Goal: Use online tool/utility: Utilize a website feature to perform a specific function

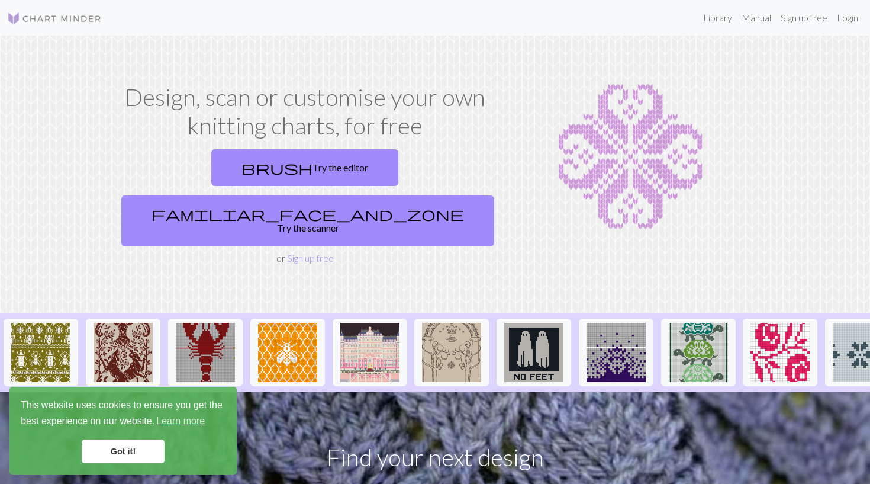
drag, startPoint x: 621, startPoint y: 375, endPoint x: 575, endPoint y: 323, distance: 68.8
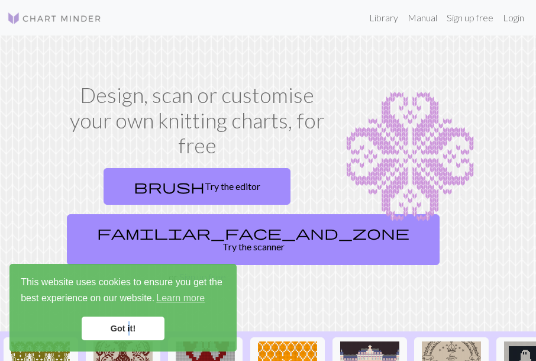
click at [128, 330] on link "Got it!" at bounding box center [123, 329] width 83 height 24
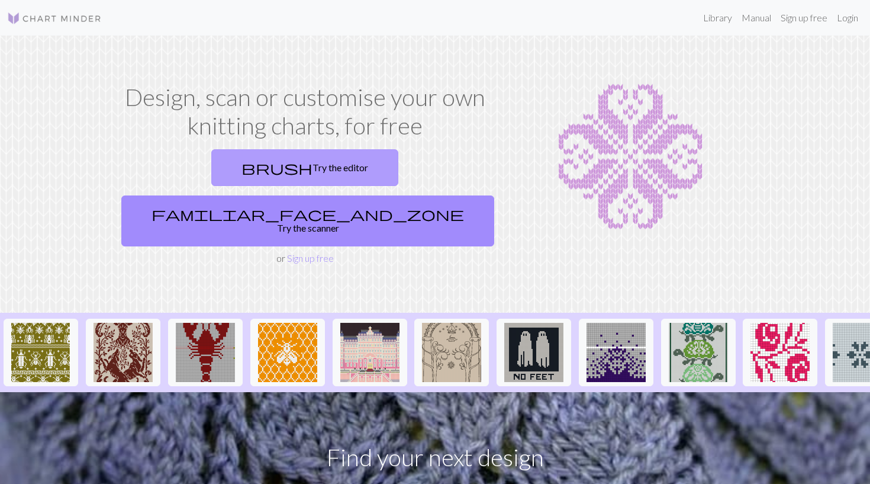
click at [242, 159] on link "brush Try the editor" at bounding box center [304, 167] width 187 height 37
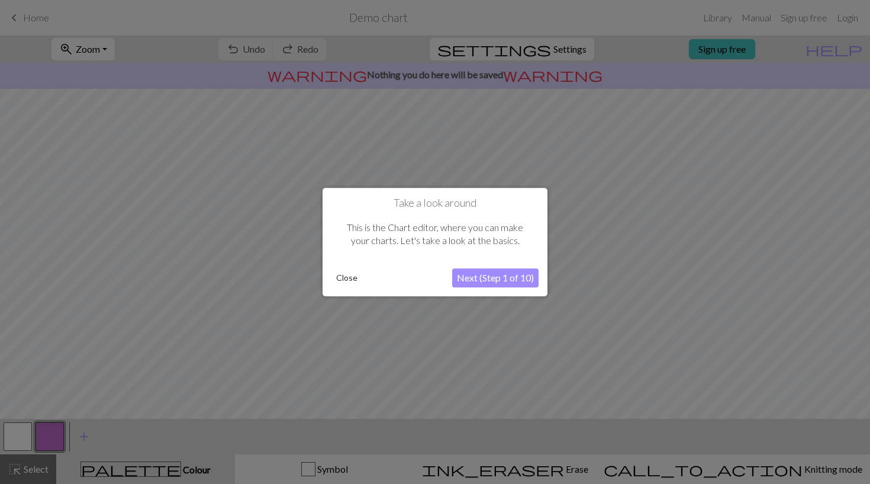
click at [487, 270] on button "Next (Step 1 of 10)" at bounding box center [495, 277] width 86 height 19
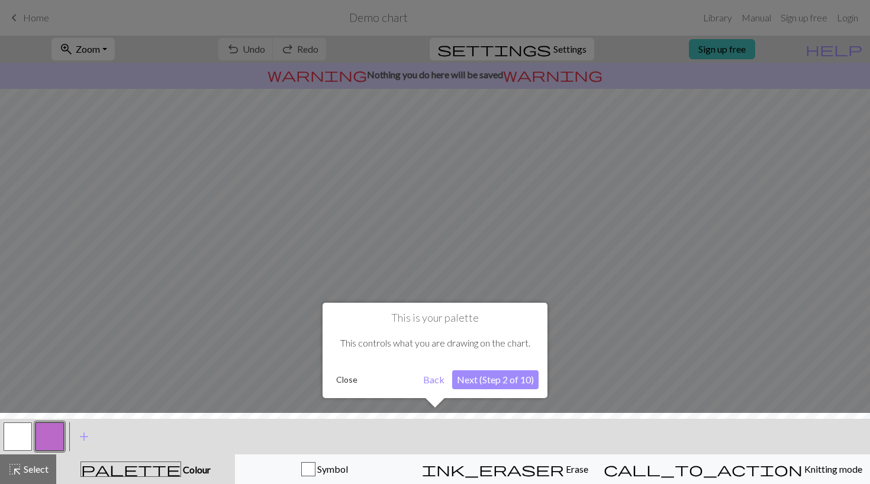
click at [343, 382] on button "Close" at bounding box center [347, 380] width 31 height 18
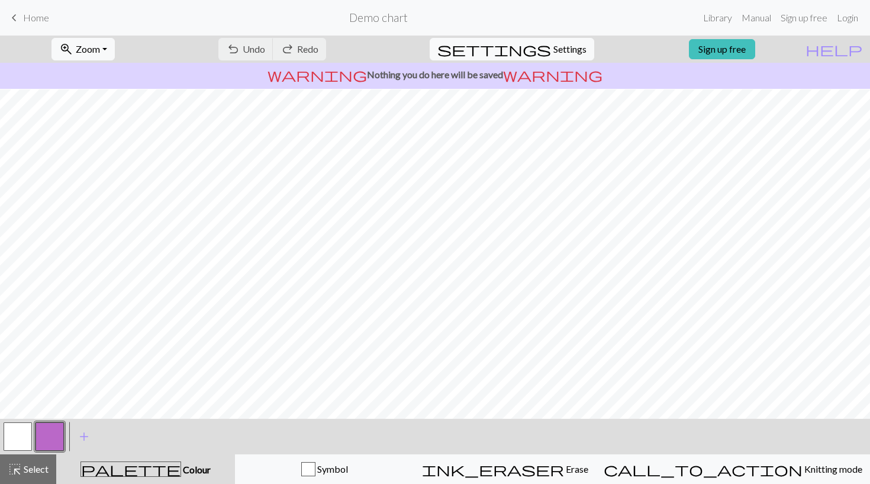
scroll to position [102, 0]
click at [569, 47] on span "Settings" at bounding box center [570, 49] width 33 height 14
select select "aran"
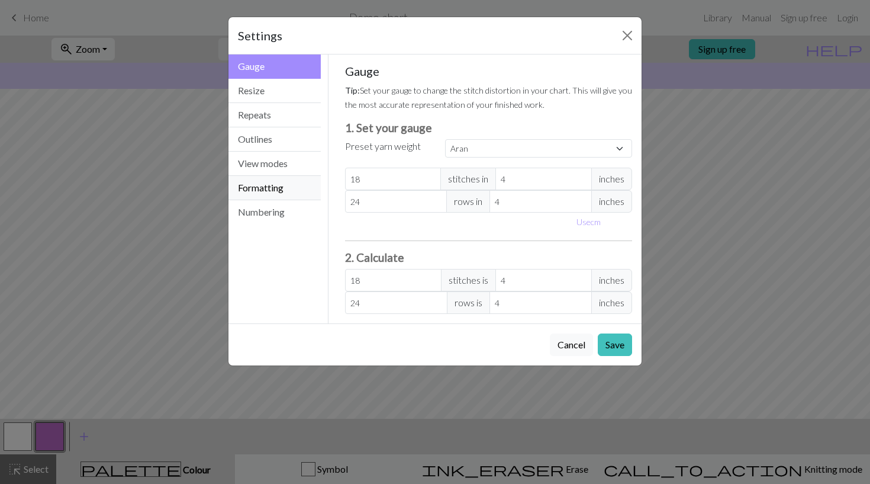
click at [273, 181] on button "Formatting" at bounding box center [275, 188] width 92 height 24
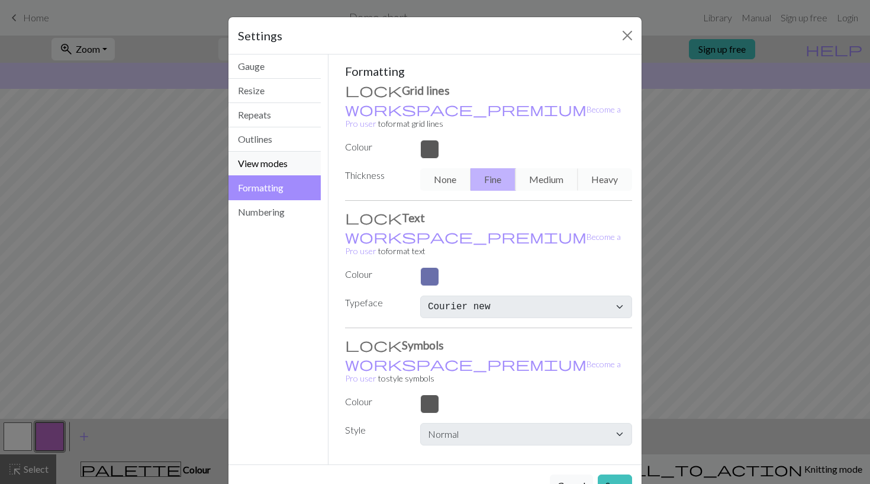
click at [283, 162] on button "View modes" at bounding box center [275, 164] width 92 height 24
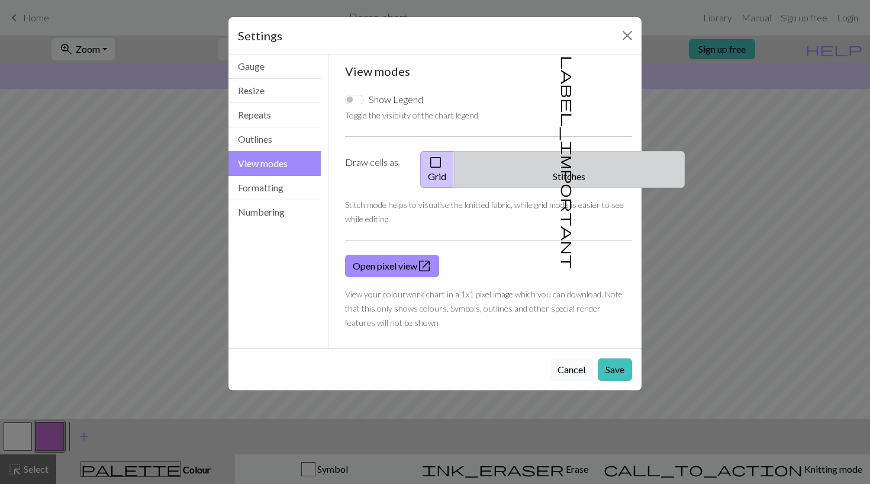
click at [586, 156] on button "label_important Stitches" at bounding box center [569, 169] width 231 height 37
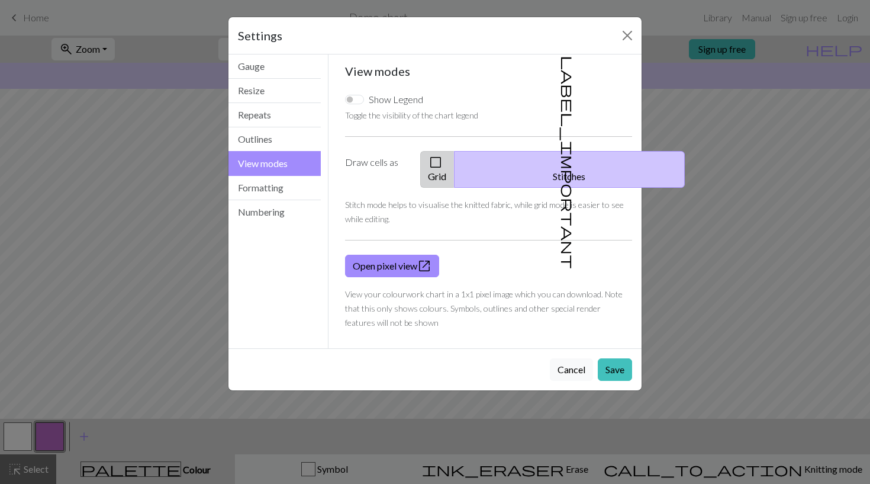
click at [455, 160] on button "check_box_outline_blank Grid" at bounding box center [437, 169] width 34 height 37
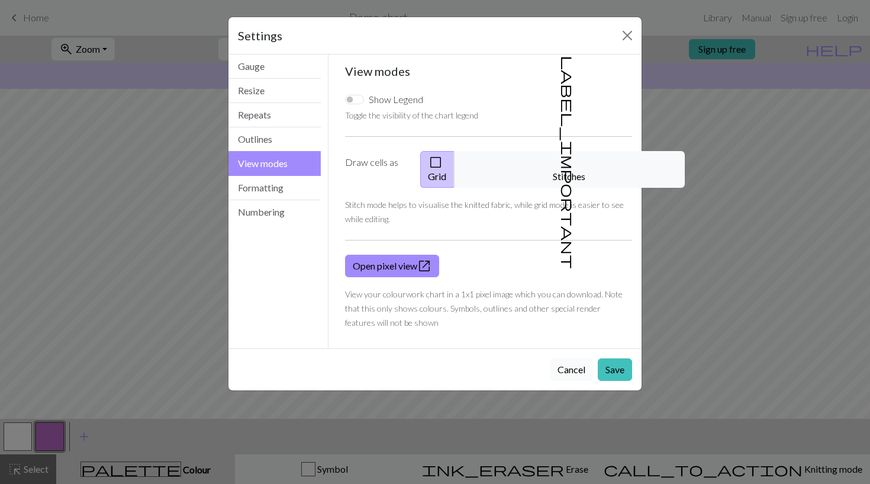
click at [569, 358] on button "Cancel" at bounding box center [571, 369] width 43 height 22
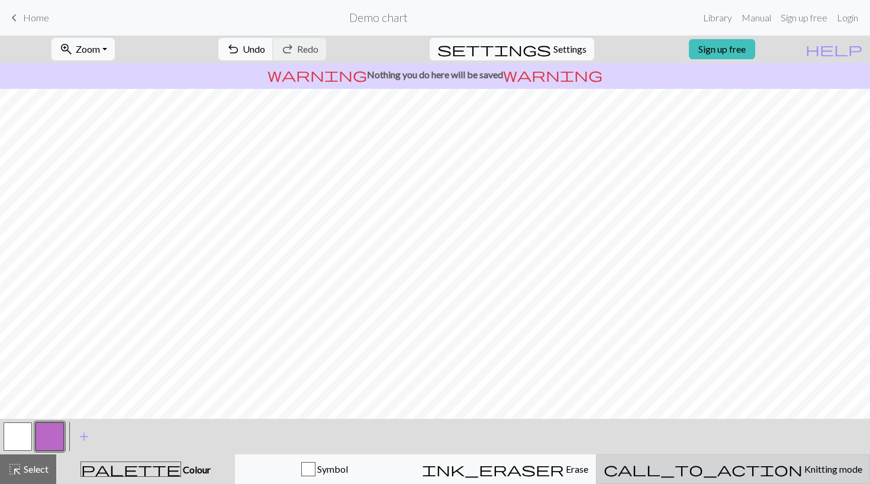
click at [800, 480] on button "call_to_action Knitting mode Knitting mode" at bounding box center [733, 469] width 274 height 30
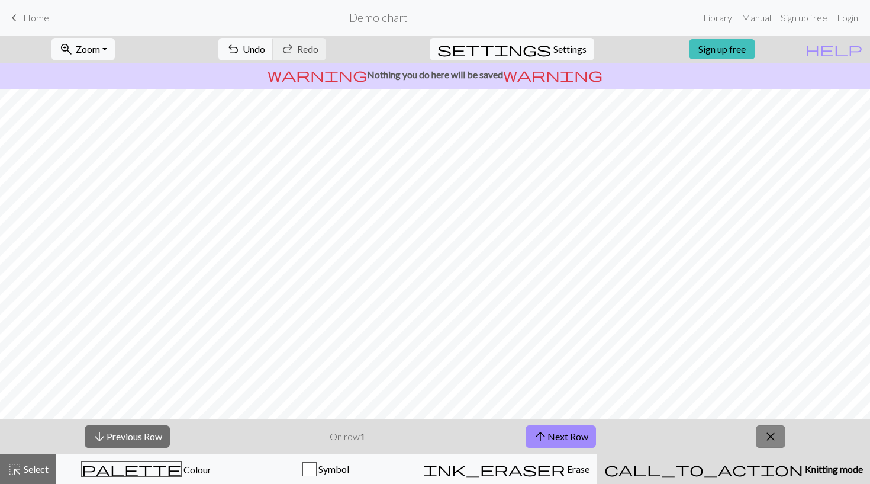
click at [770, 435] on span "close" at bounding box center [771, 436] width 14 height 17
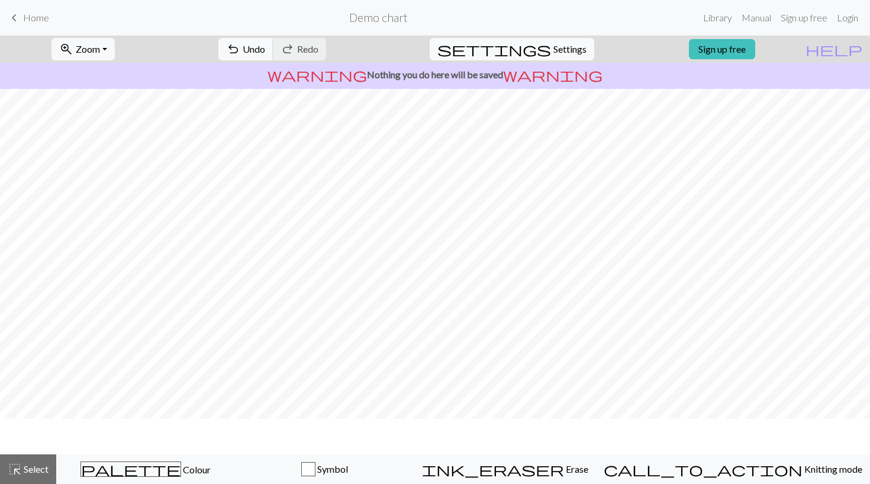
scroll to position [67, 0]
click at [554, 44] on span "Settings" at bounding box center [570, 49] width 33 height 14
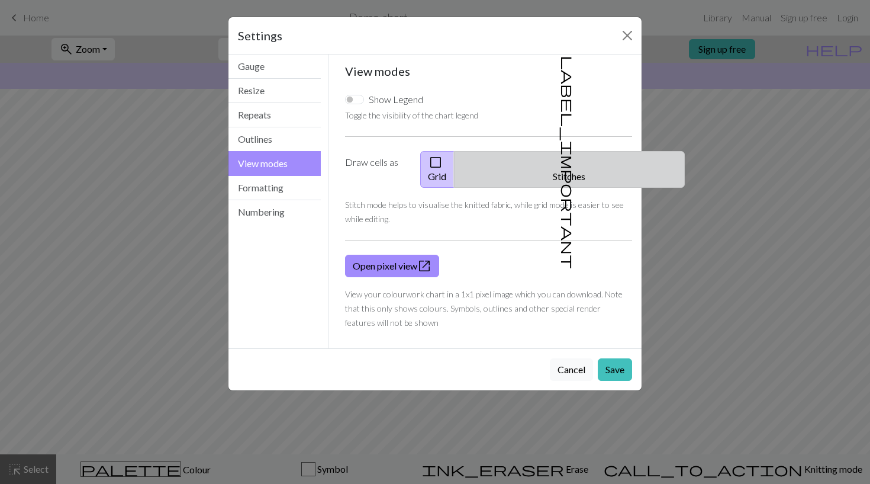
click at [583, 159] on button "label_important Stitches" at bounding box center [569, 169] width 231 height 37
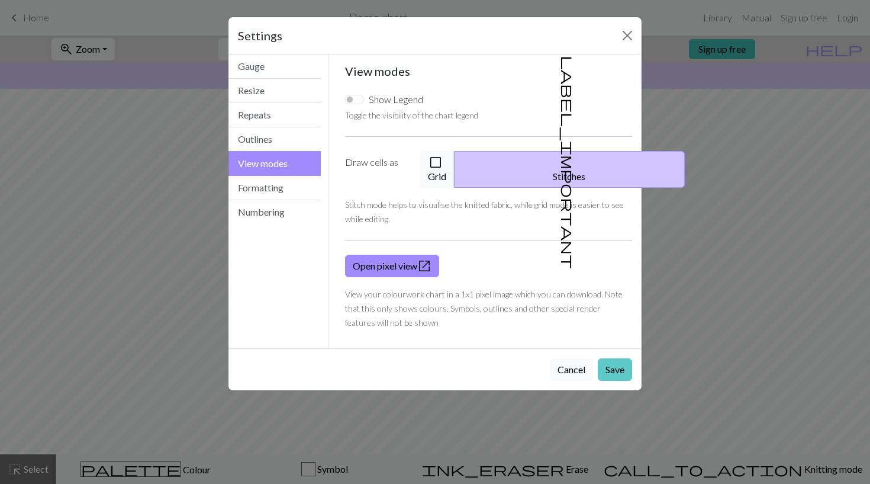
click at [609, 358] on button "Save" at bounding box center [615, 369] width 34 height 22
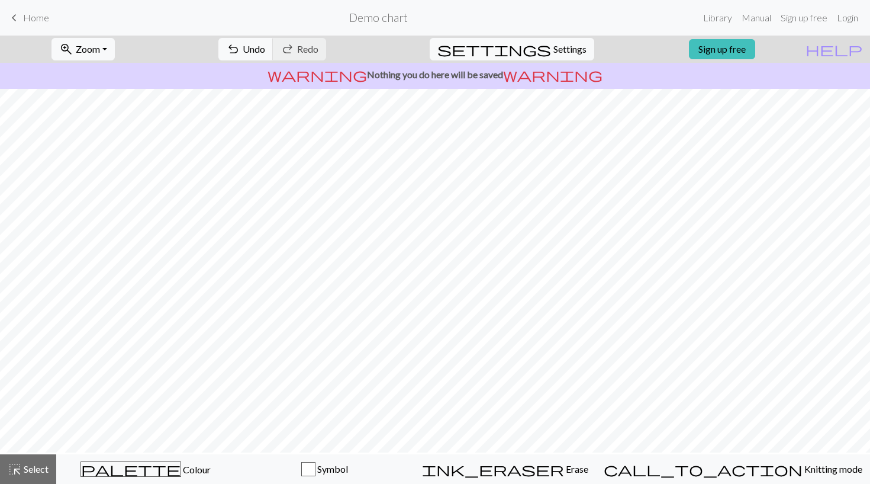
scroll to position [14, 0]
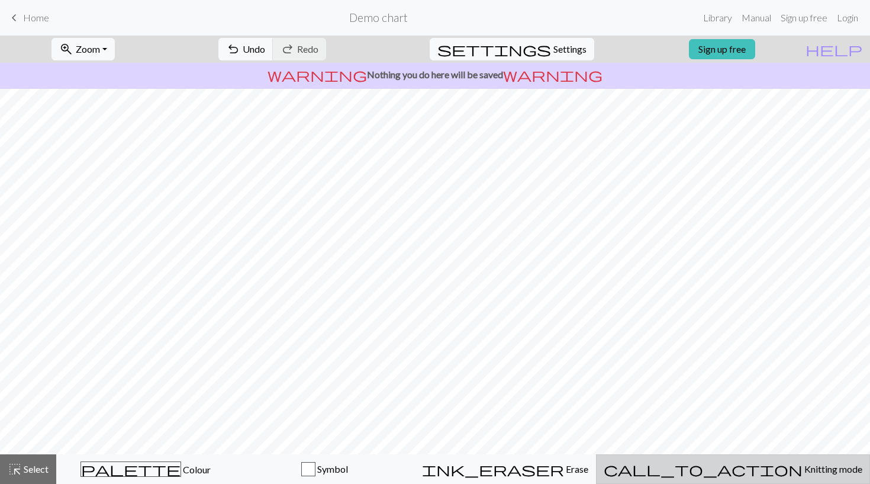
click at [752, 458] on button "call_to_action Knitting mode Knitting mode" at bounding box center [733, 469] width 274 height 30
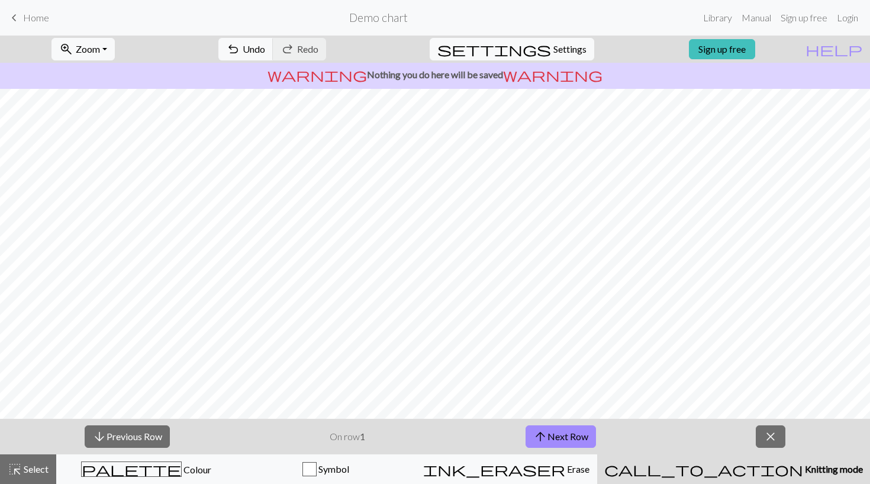
scroll to position [102, 0]
click at [570, 428] on button "arrow_upward Next Row" at bounding box center [561, 436] width 70 height 22
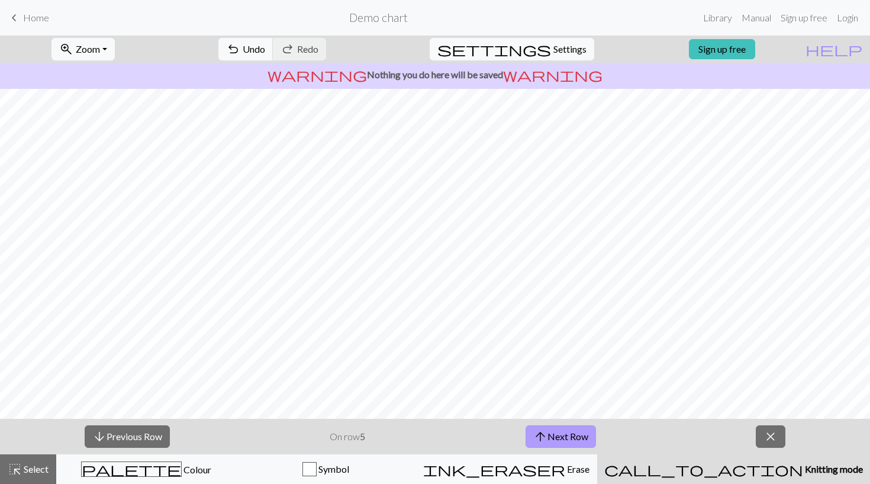
click at [570, 428] on button "arrow_upward Next Row" at bounding box center [561, 436] width 70 height 22
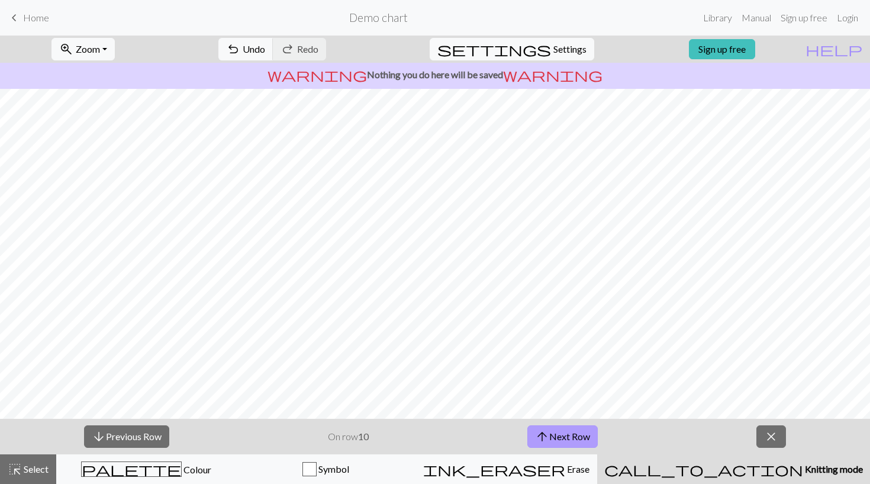
click at [570, 428] on button "arrow_upward Next Row" at bounding box center [562, 436] width 70 height 22
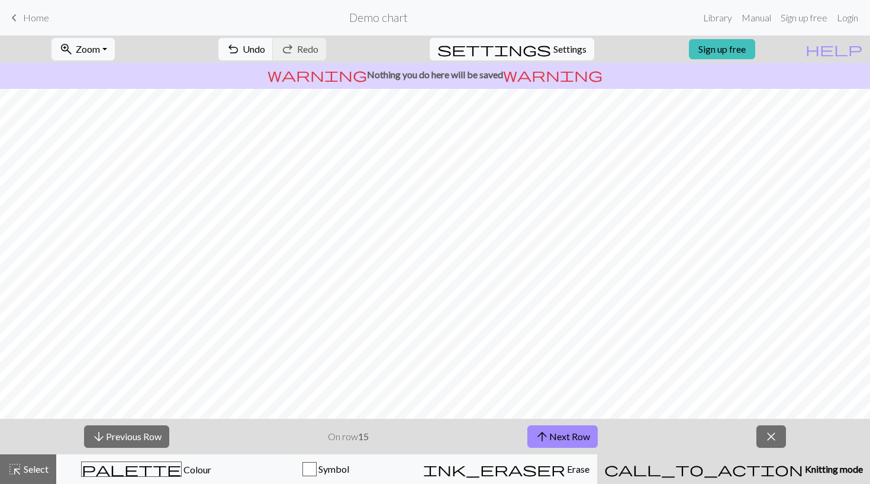
click at [37, 7] on div "keyboard_arrow_left Home Demo chart Library Manual Sign up free Login" at bounding box center [435, 18] width 870 height 24
click at [36, 18] on span "Home" at bounding box center [36, 17] width 26 height 11
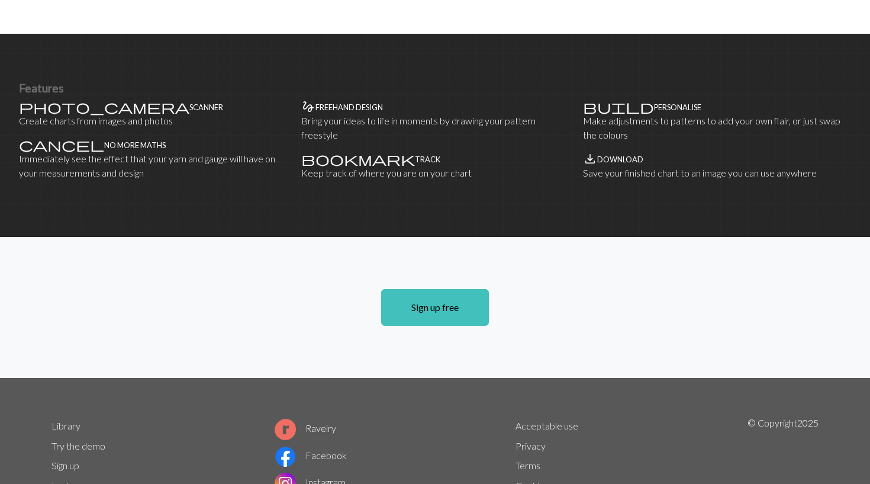
scroll to position [652, 0]
